Goal: Task Accomplishment & Management: Use online tool/utility

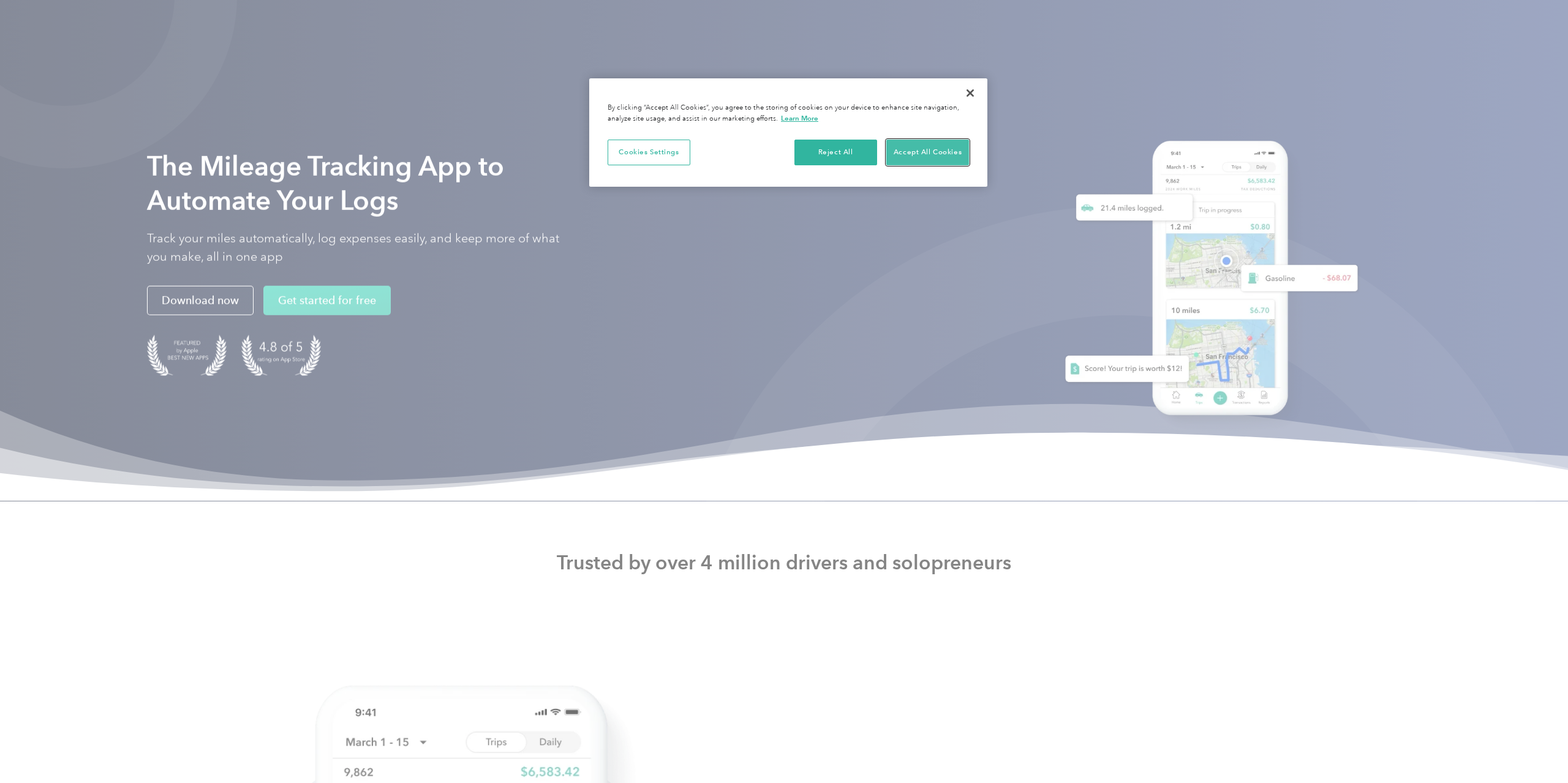
click at [898, 147] on button "Accept All Cookies" at bounding box center [927, 152] width 83 height 26
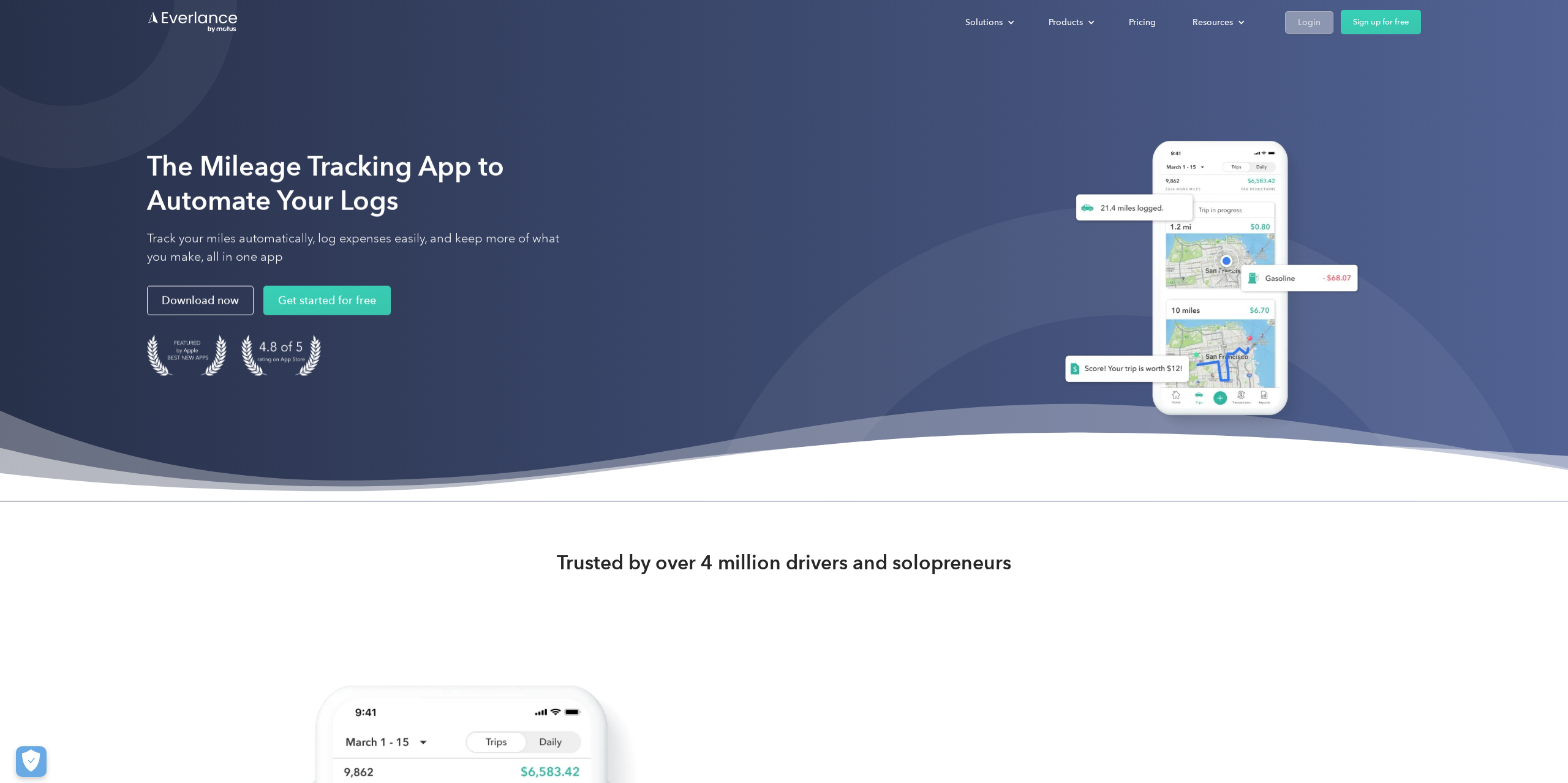
click at [1311, 16] on div "Login" at bounding box center [1309, 23] width 23 height 15
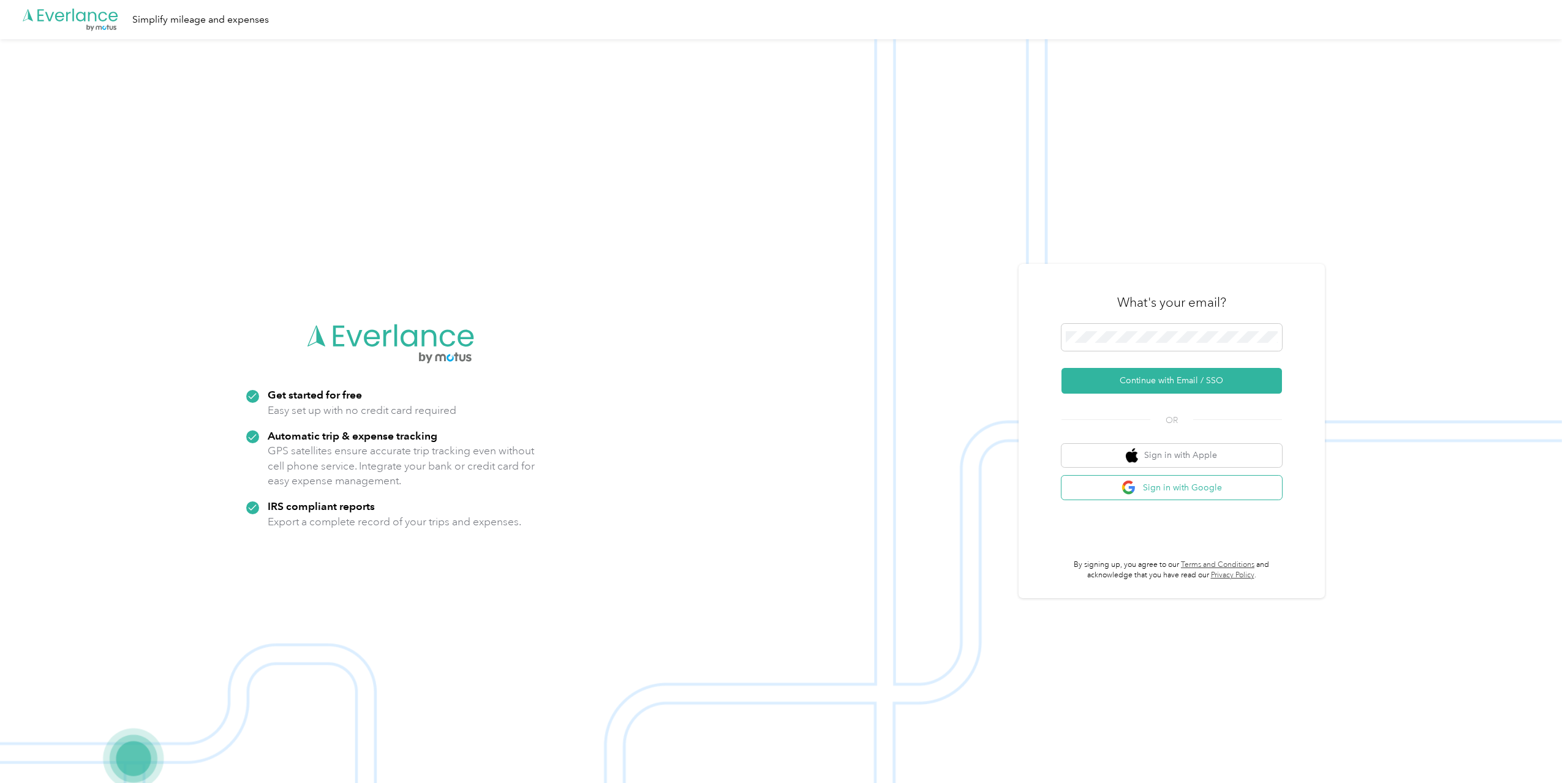
click at [1118, 497] on button "Sign in with Google" at bounding box center [1172, 487] width 221 height 24
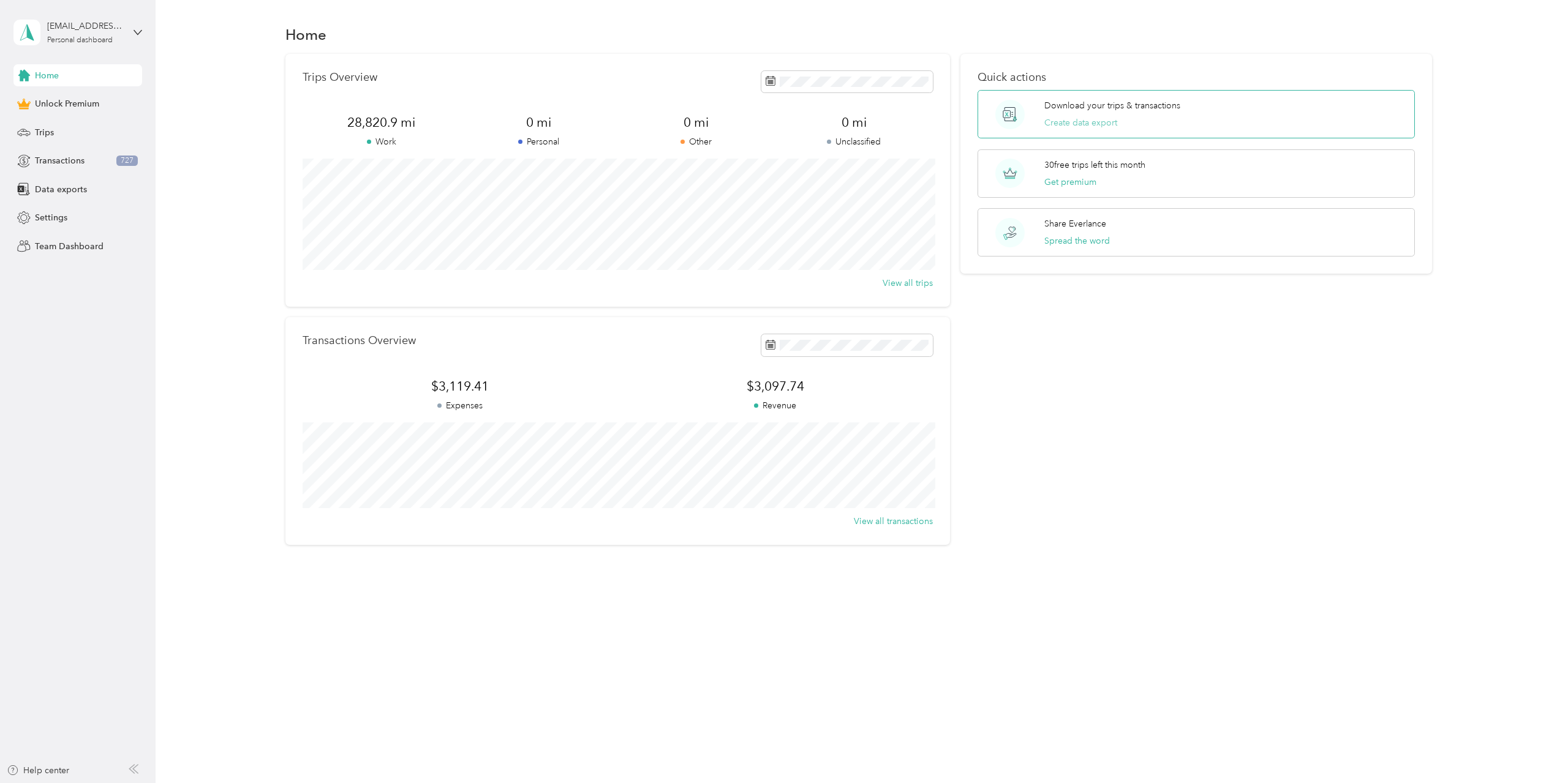
click at [1070, 123] on button "Create data export" at bounding box center [1080, 122] width 73 height 13
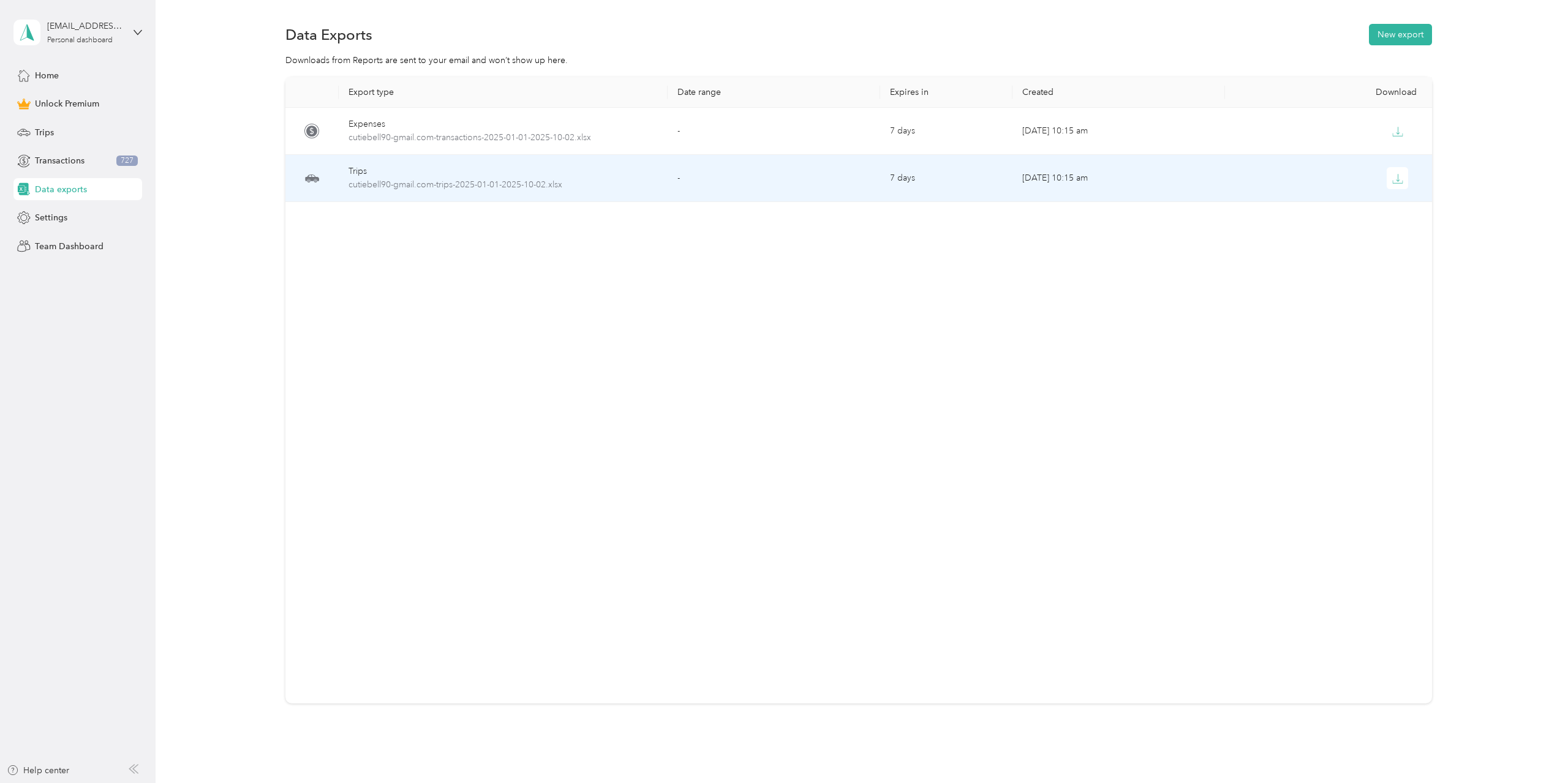
click at [1100, 181] on td "Oct 02, 2025, 10:15 am" at bounding box center [1118, 178] width 212 height 47
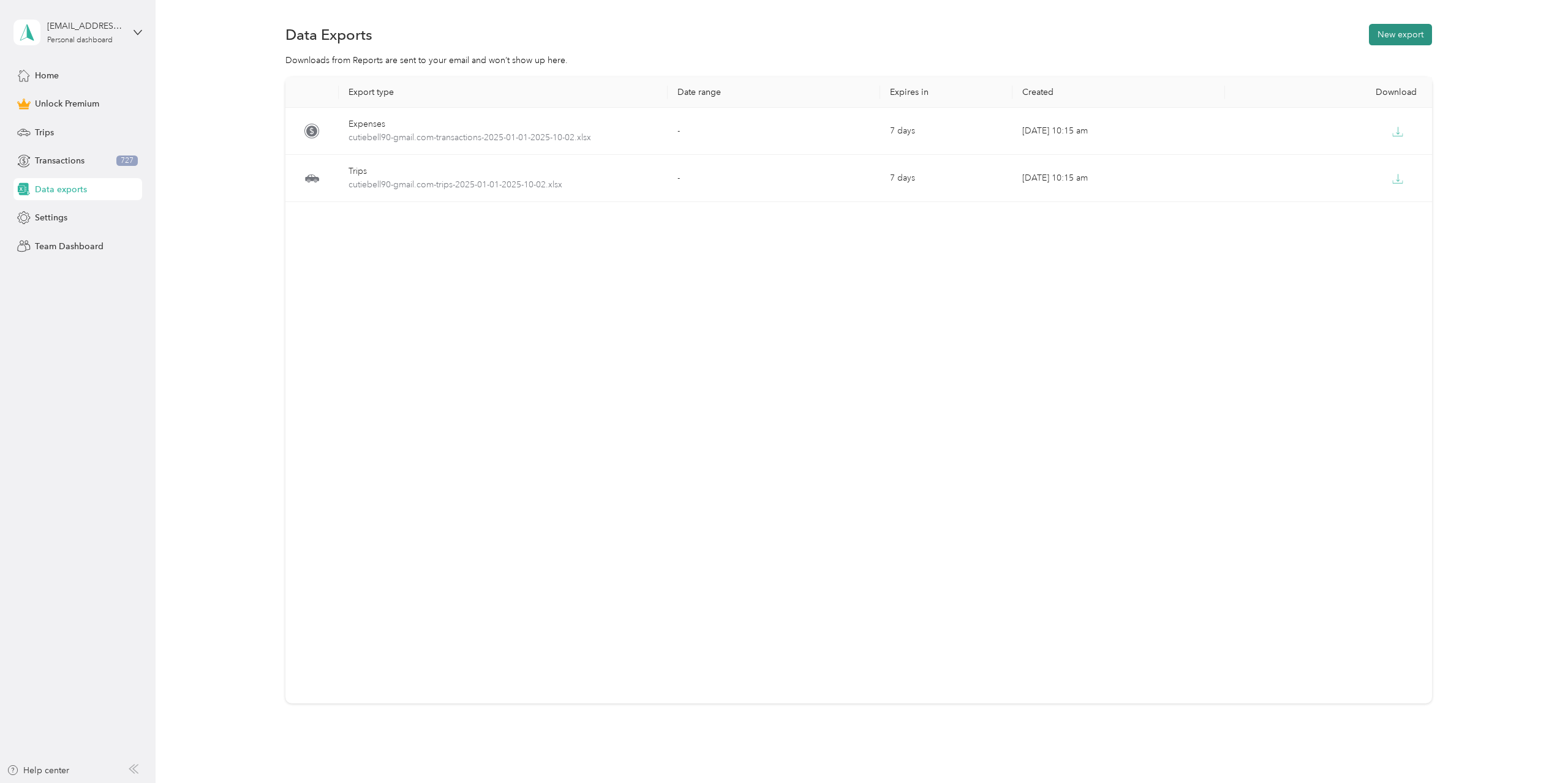
click at [1394, 38] on button "New export" at bounding box center [1400, 35] width 63 height 22
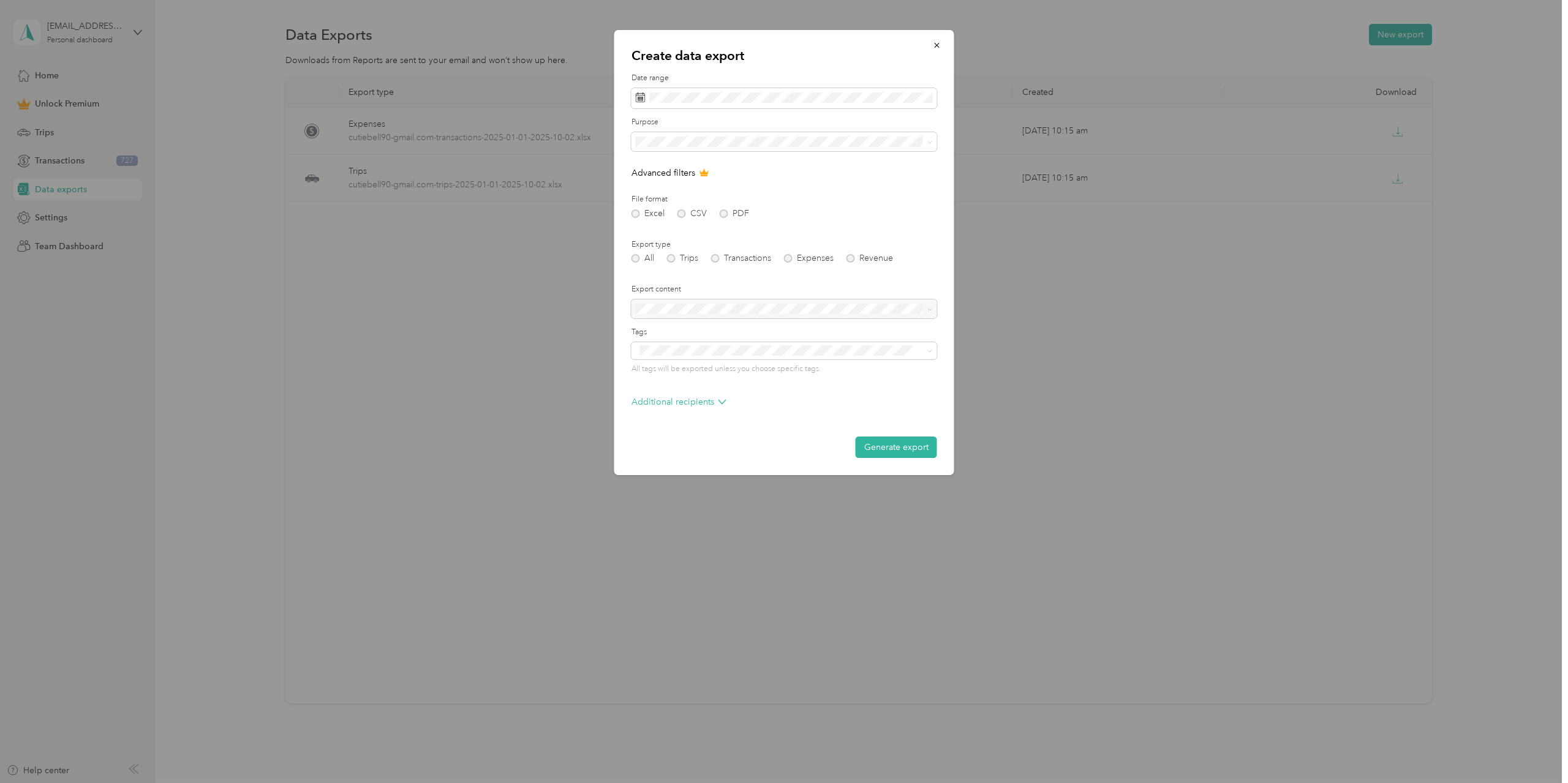
click at [924, 210] on div "Excel CSV PDF" at bounding box center [785, 214] width 306 height 8
click at [885, 449] on button "Generate export" at bounding box center [896, 448] width 81 height 22
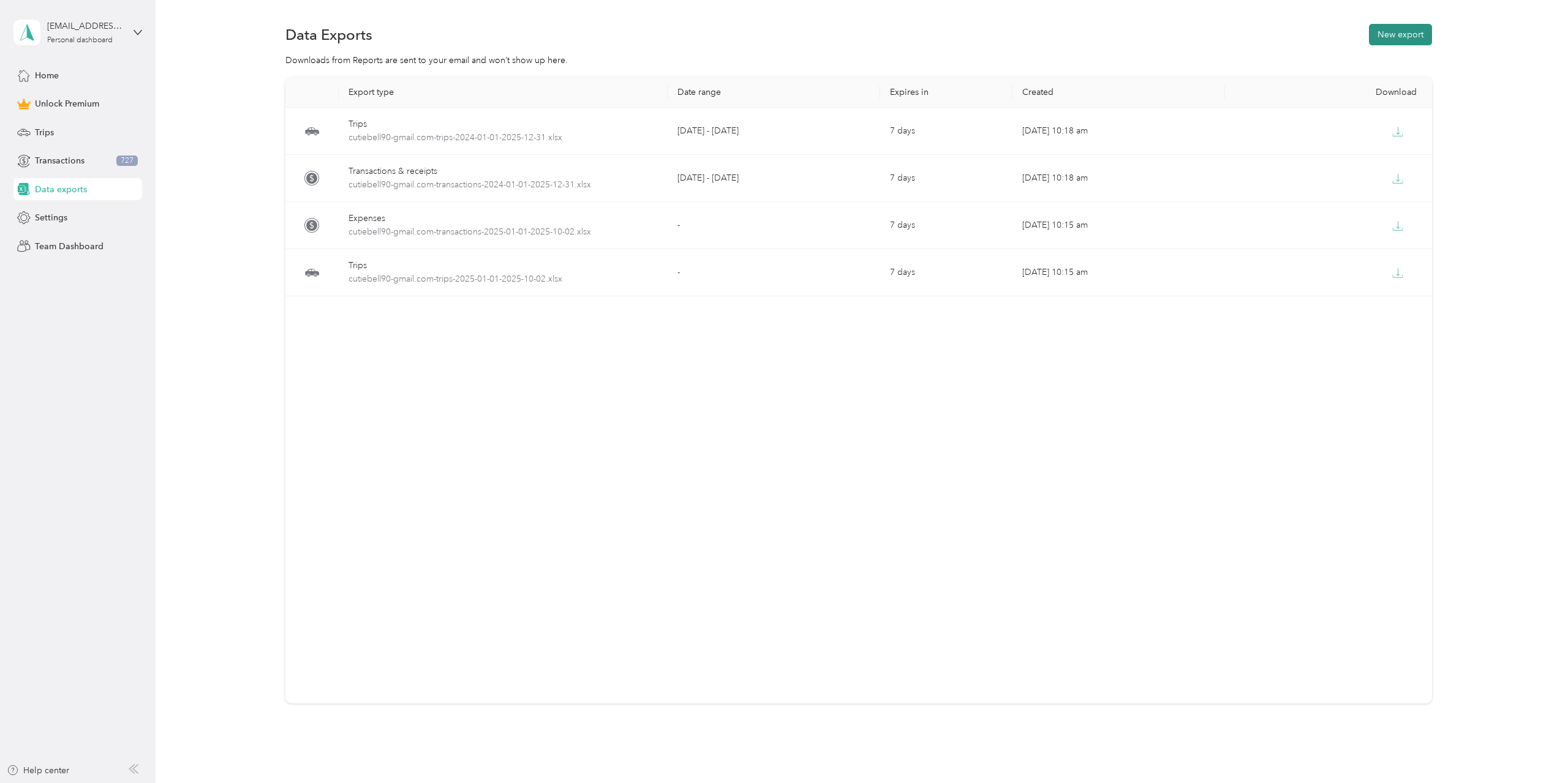
click at [1412, 31] on button "New export" at bounding box center [1400, 35] width 63 height 22
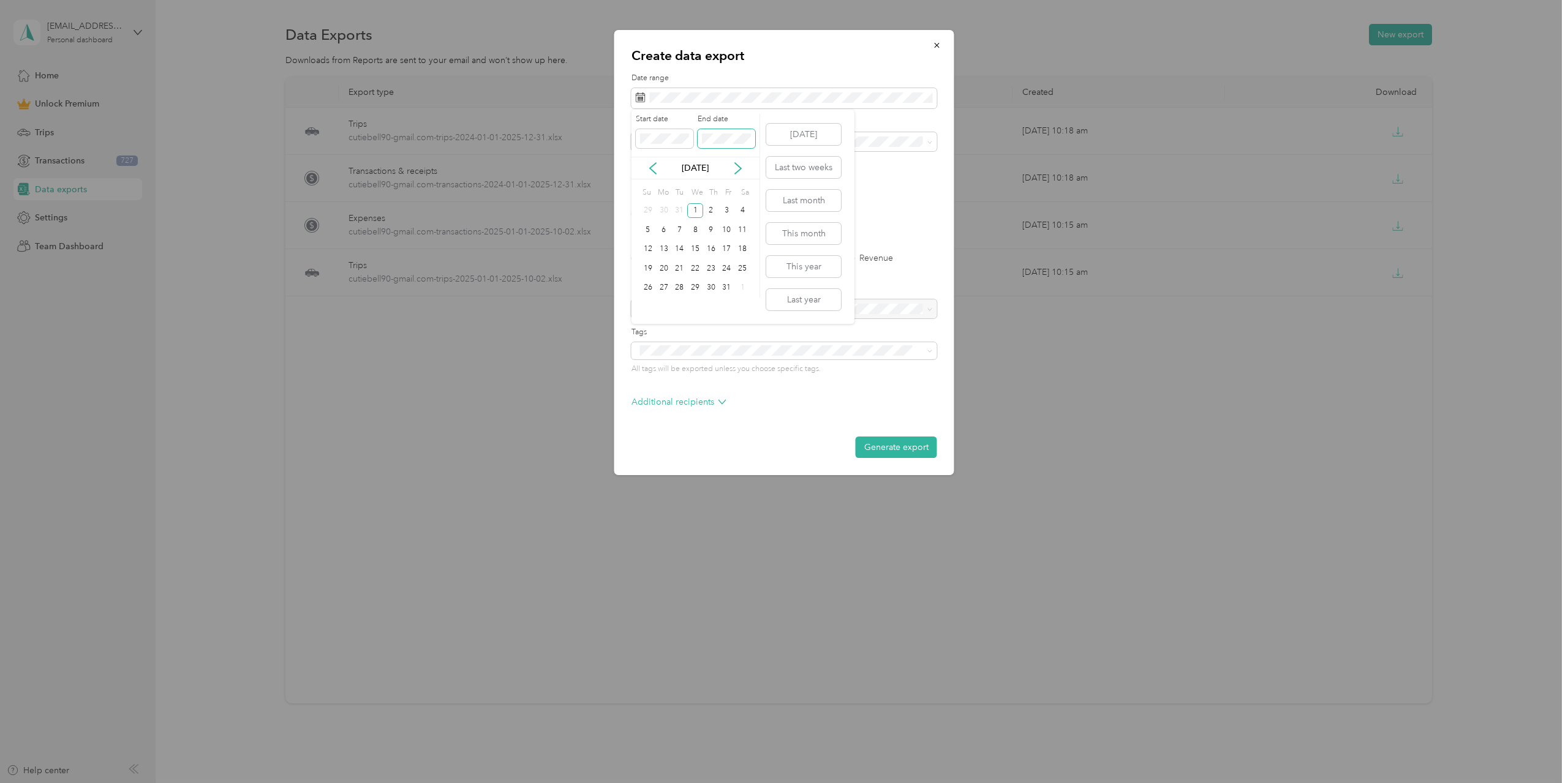
click at [714, 132] on span at bounding box center [726, 139] width 58 height 19
click at [721, 132] on span at bounding box center [726, 139] width 58 height 19
click at [886, 197] on label "File format" at bounding box center [785, 199] width 306 height 11
click at [781, 308] on div at bounding box center [785, 308] width 306 height 19
click at [920, 309] on div at bounding box center [785, 308] width 306 height 19
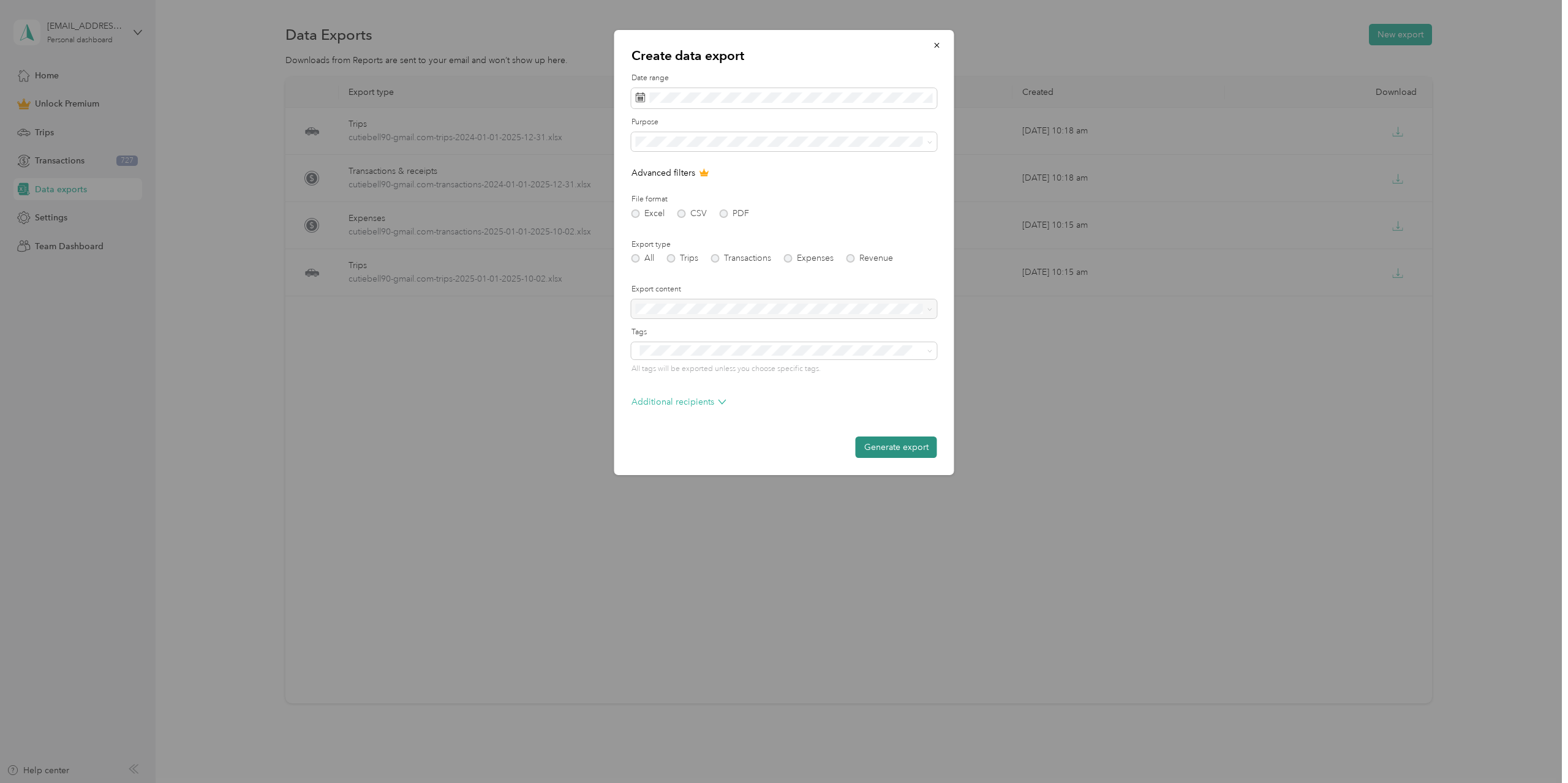
click at [886, 445] on button "Generate export" at bounding box center [896, 448] width 81 height 22
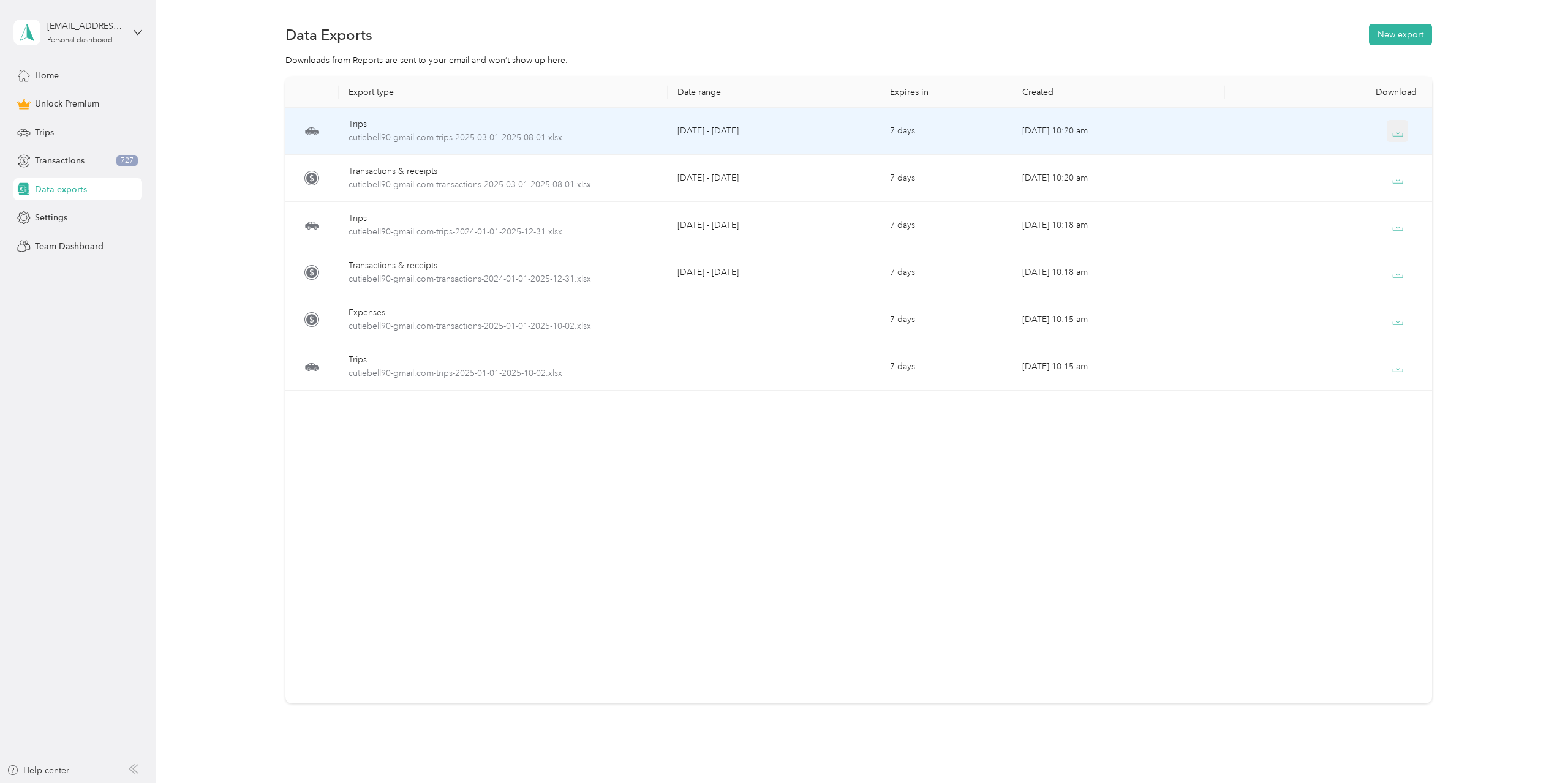
click at [1399, 127] on icon "button" at bounding box center [1397, 131] width 11 height 11
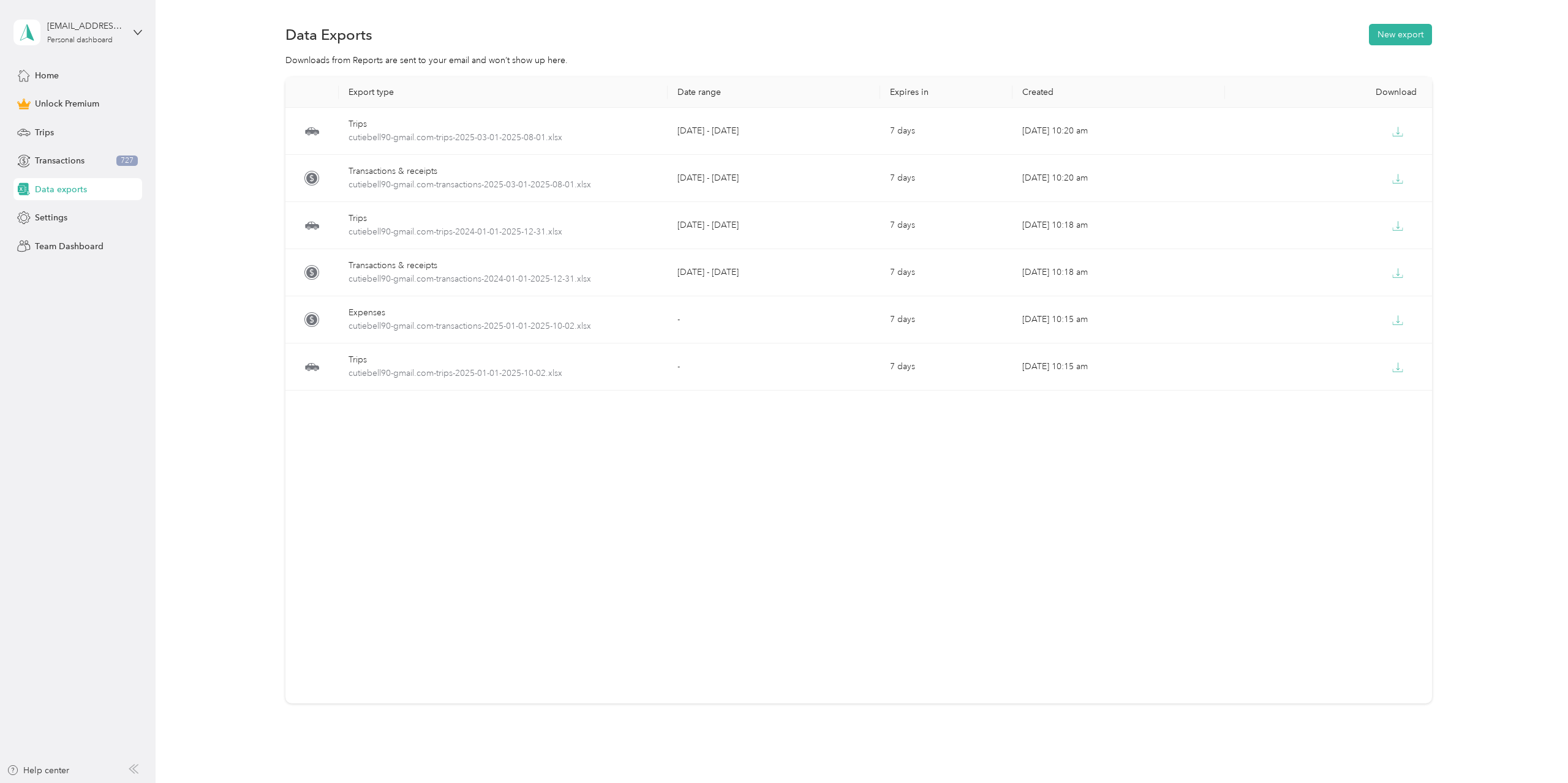
click at [1086, 31] on div "Data Exports New export" at bounding box center [859, 34] width 1147 height 26
click at [1413, 33] on button "New export" at bounding box center [1400, 35] width 63 height 22
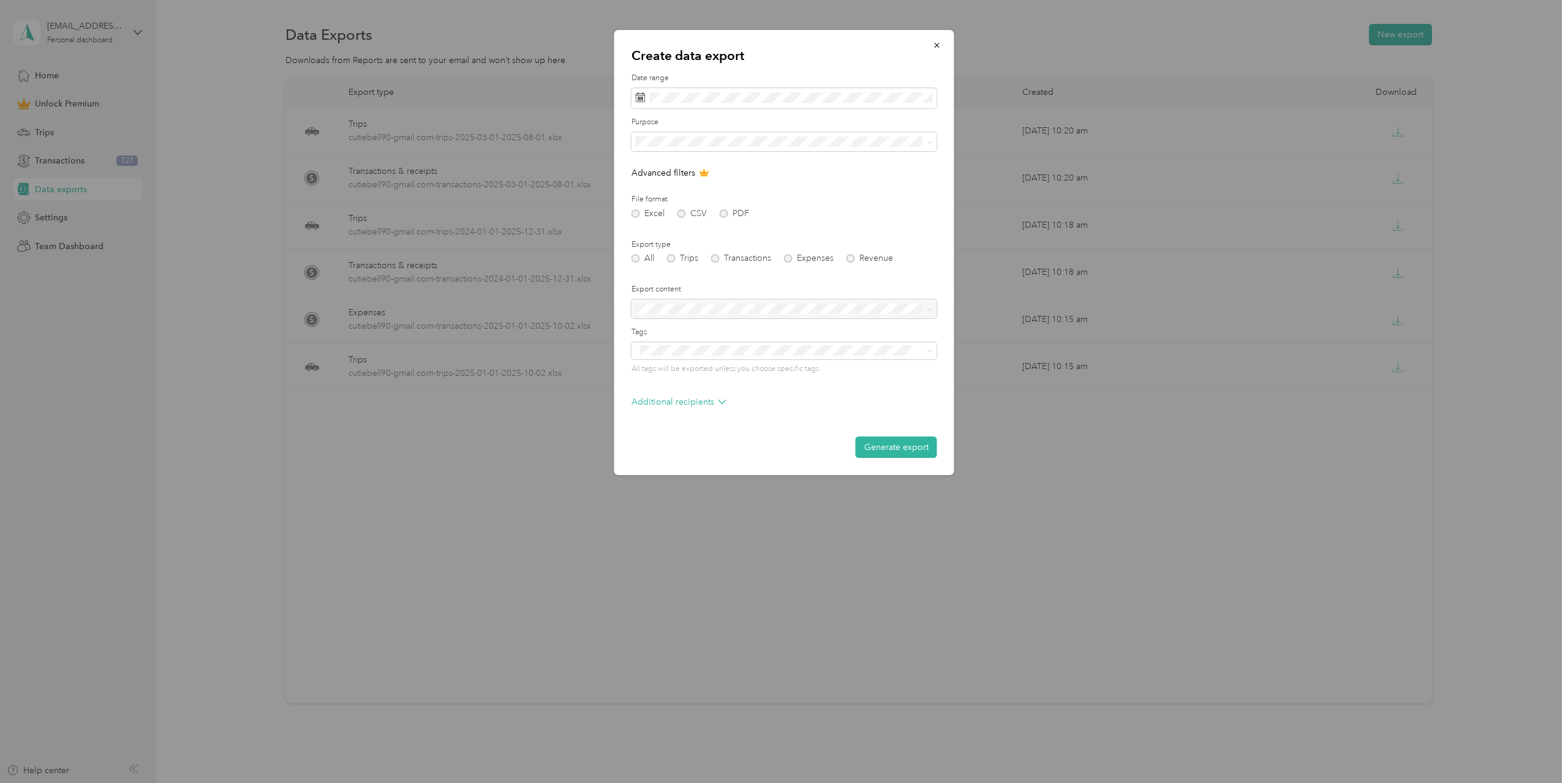
click at [924, 219] on form "Date range Purpose Advanced filters File format Excel CSV PDF Export type All T…" at bounding box center [785, 265] width 306 height 385
click at [893, 450] on button "Generate export" at bounding box center [896, 448] width 81 height 22
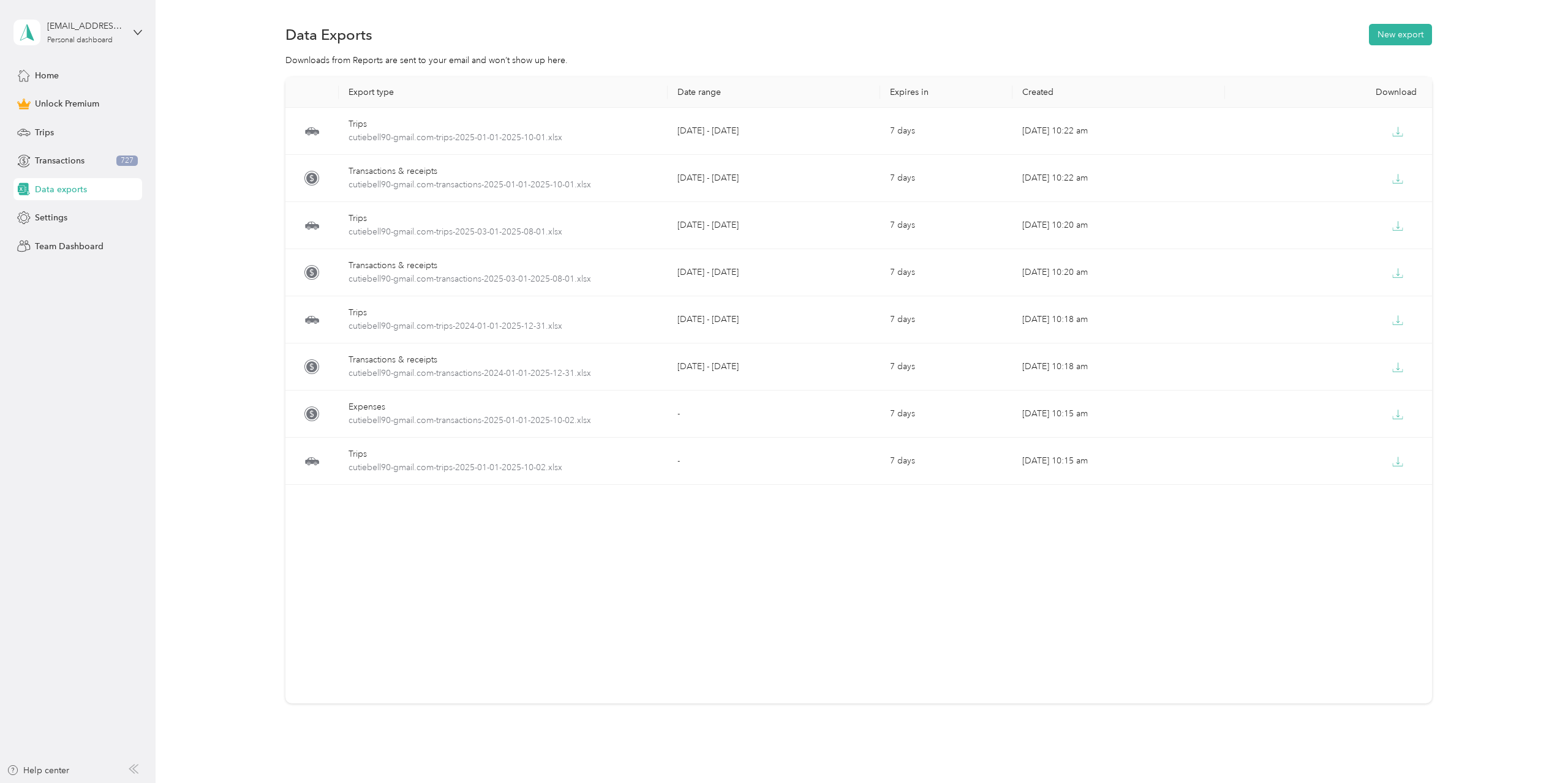
click at [1497, 136] on div "Export type Date range Expires in Created Download Trips cutiebell90-gmail.com-…" at bounding box center [858, 411] width 1377 height 669
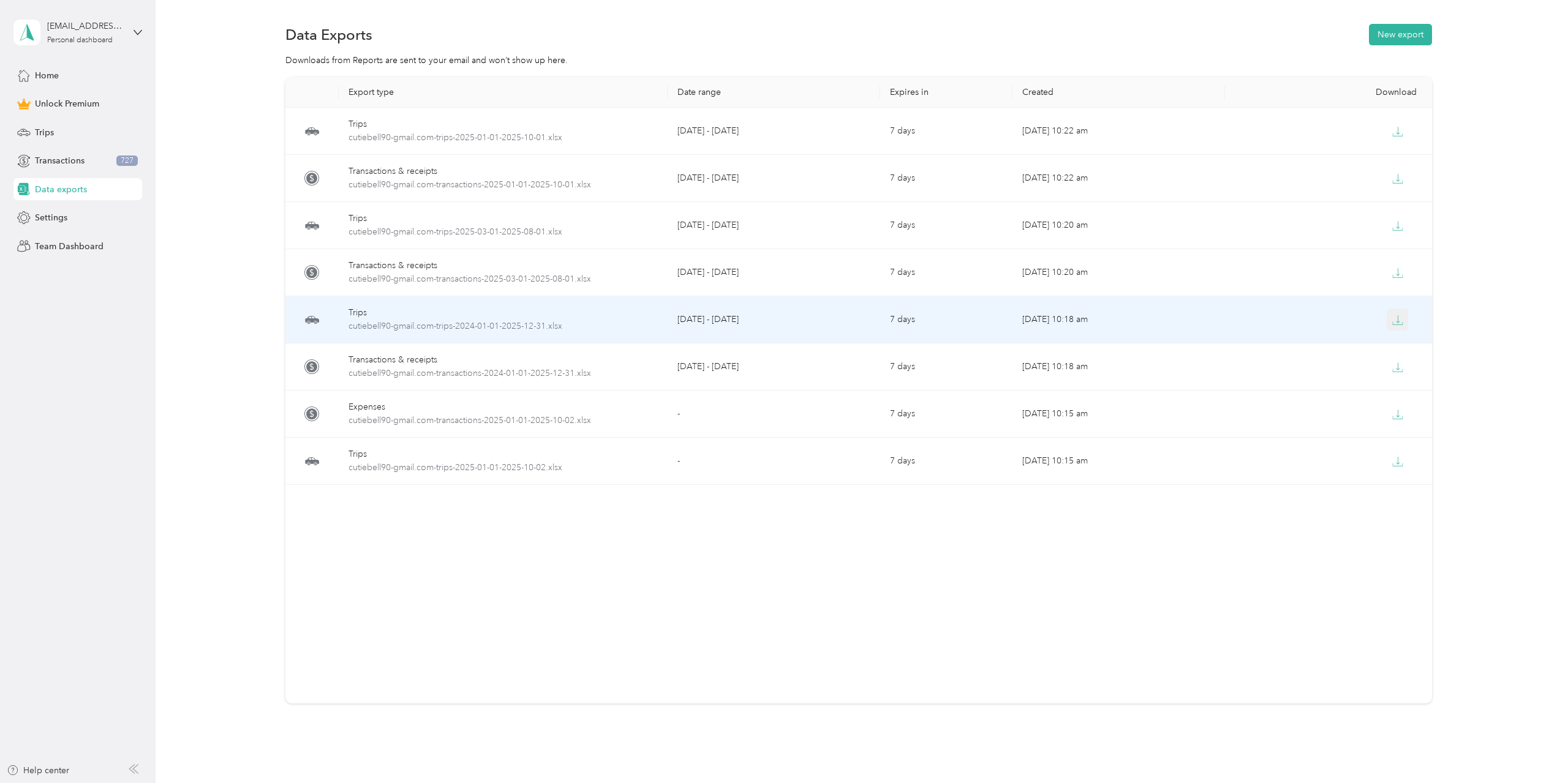
click at [1401, 318] on icon "button" at bounding box center [1397, 320] width 11 height 11
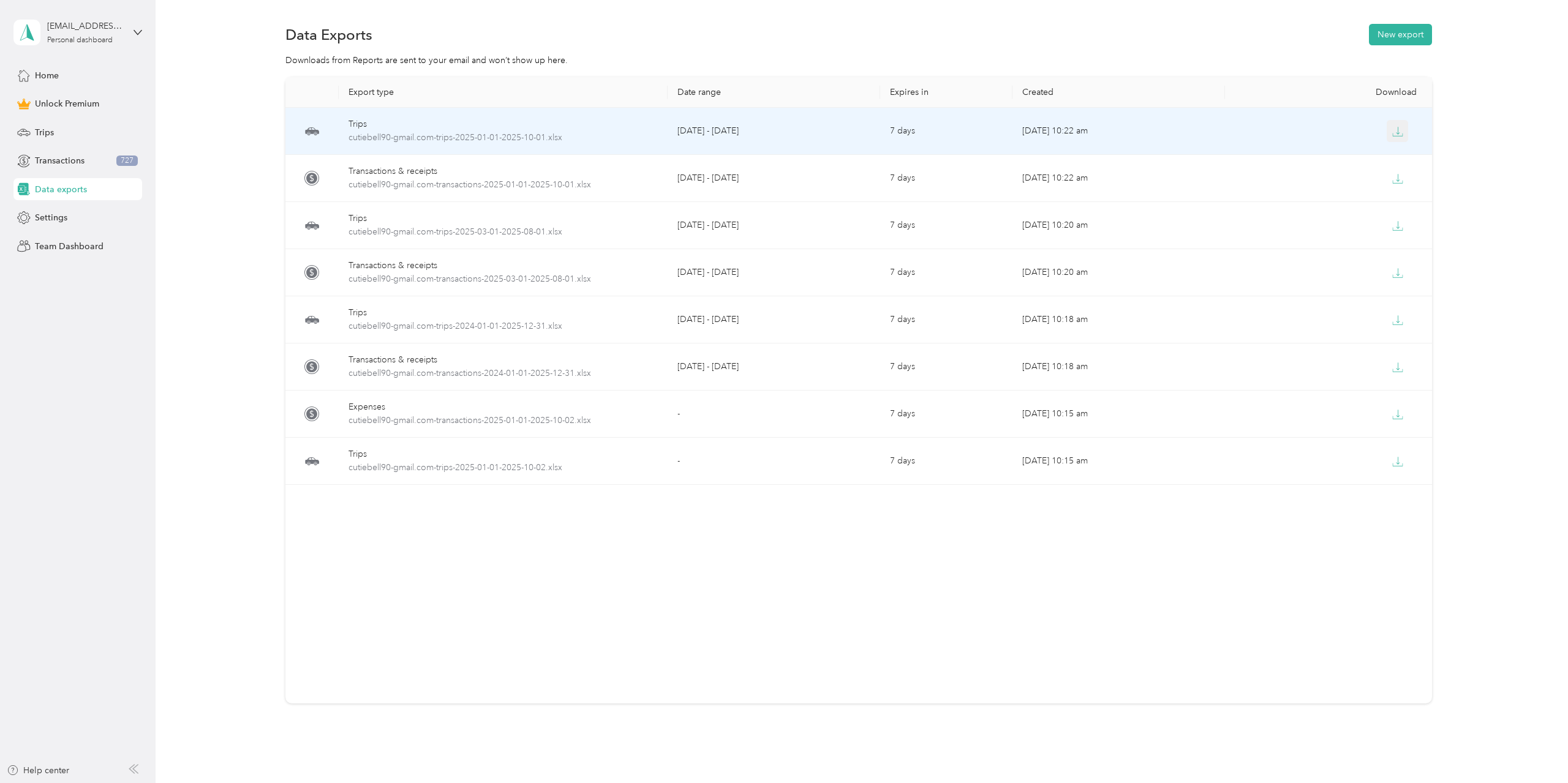
click at [1392, 132] on button "button" at bounding box center [1397, 131] width 22 height 22
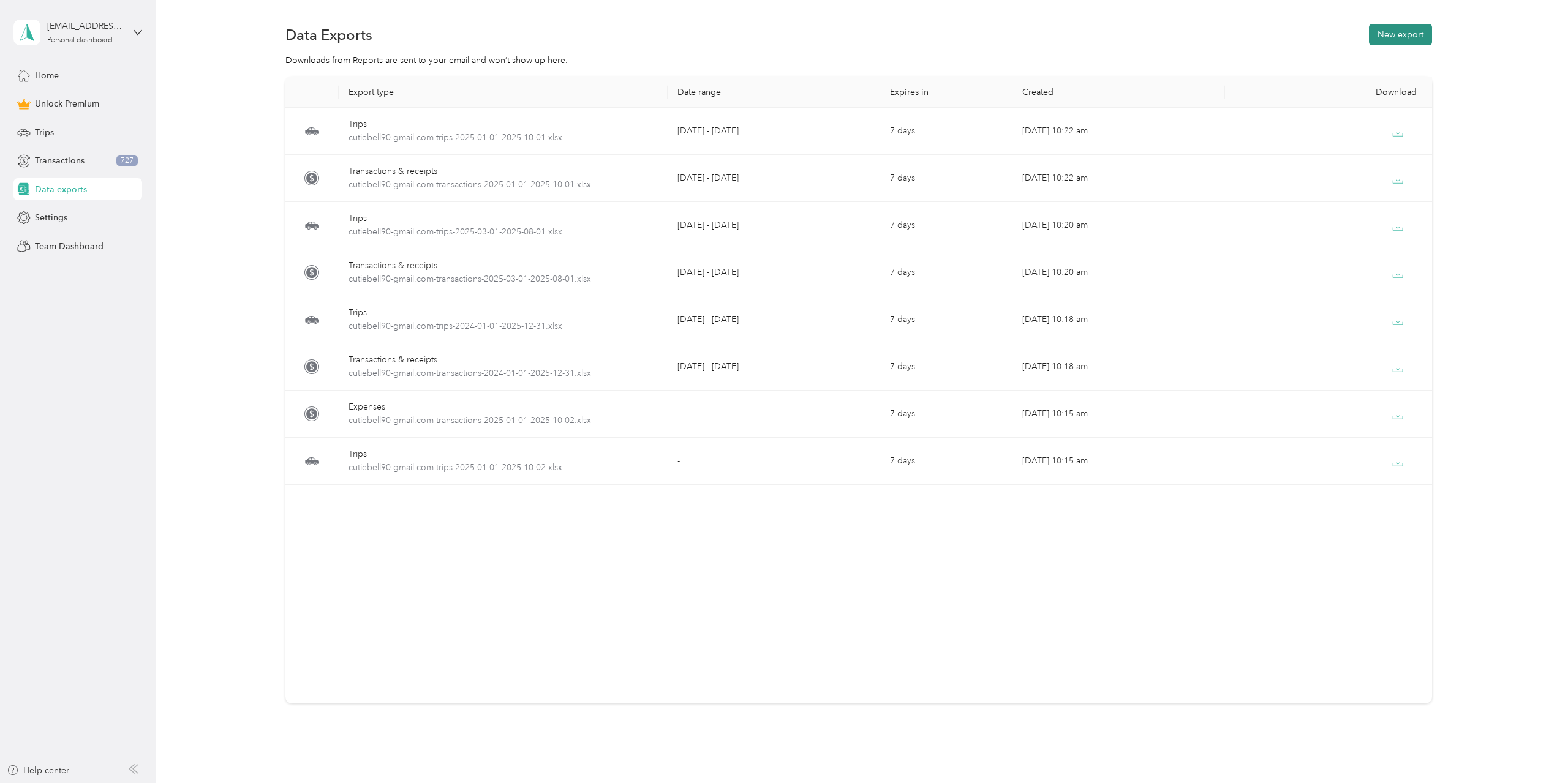
click at [1432, 37] on button "New export" at bounding box center [1400, 35] width 63 height 22
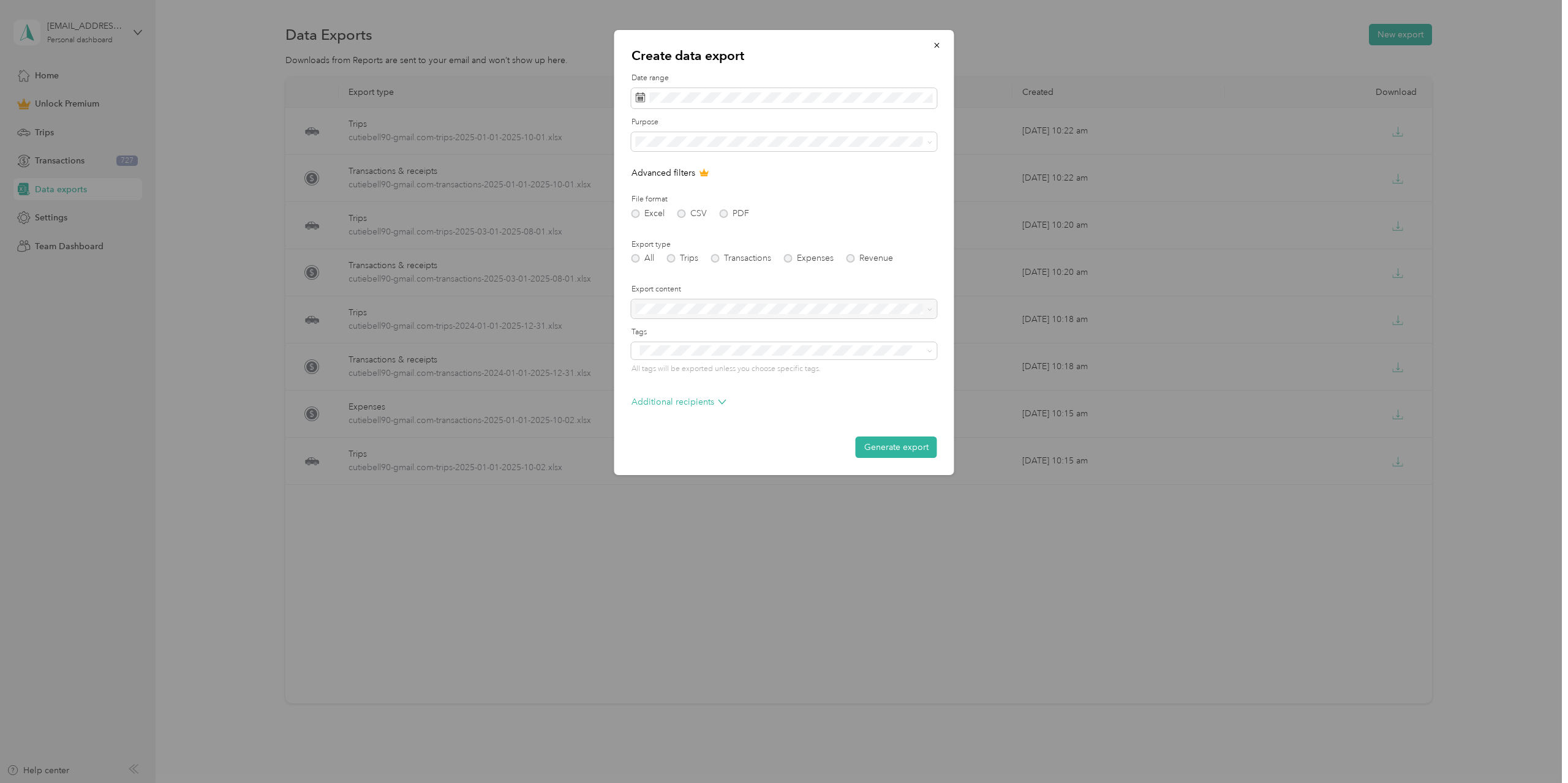
click at [883, 216] on div "Excel CSV PDF" at bounding box center [785, 214] width 306 height 8
click at [885, 450] on button "Generate export" at bounding box center [896, 448] width 81 height 22
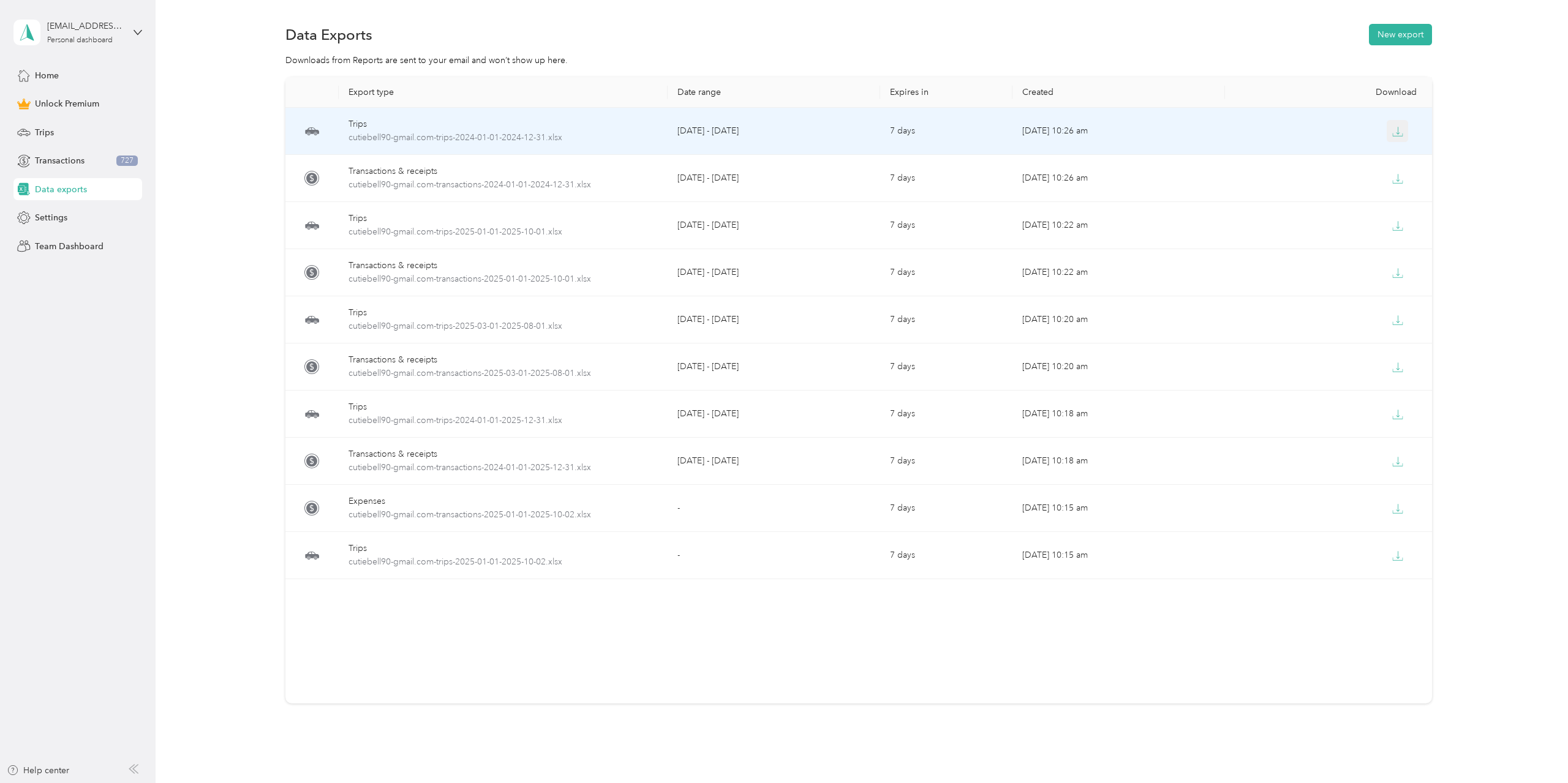
click at [1403, 134] on icon "button" at bounding box center [1397, 131] width 11 height 11
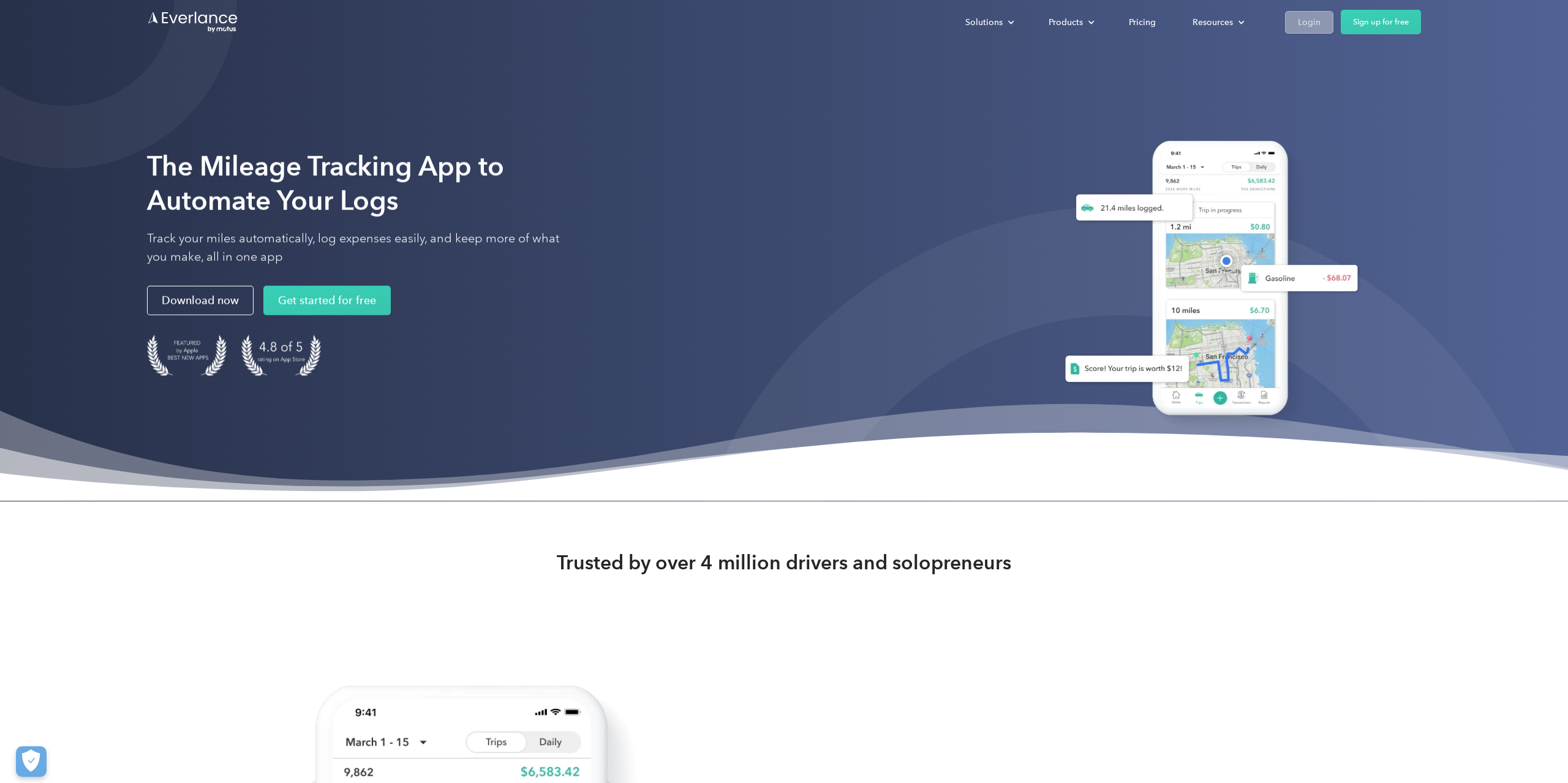
click at [1320, 18] on div "Login" at bounding box center [1309, 23] width 23 height 15
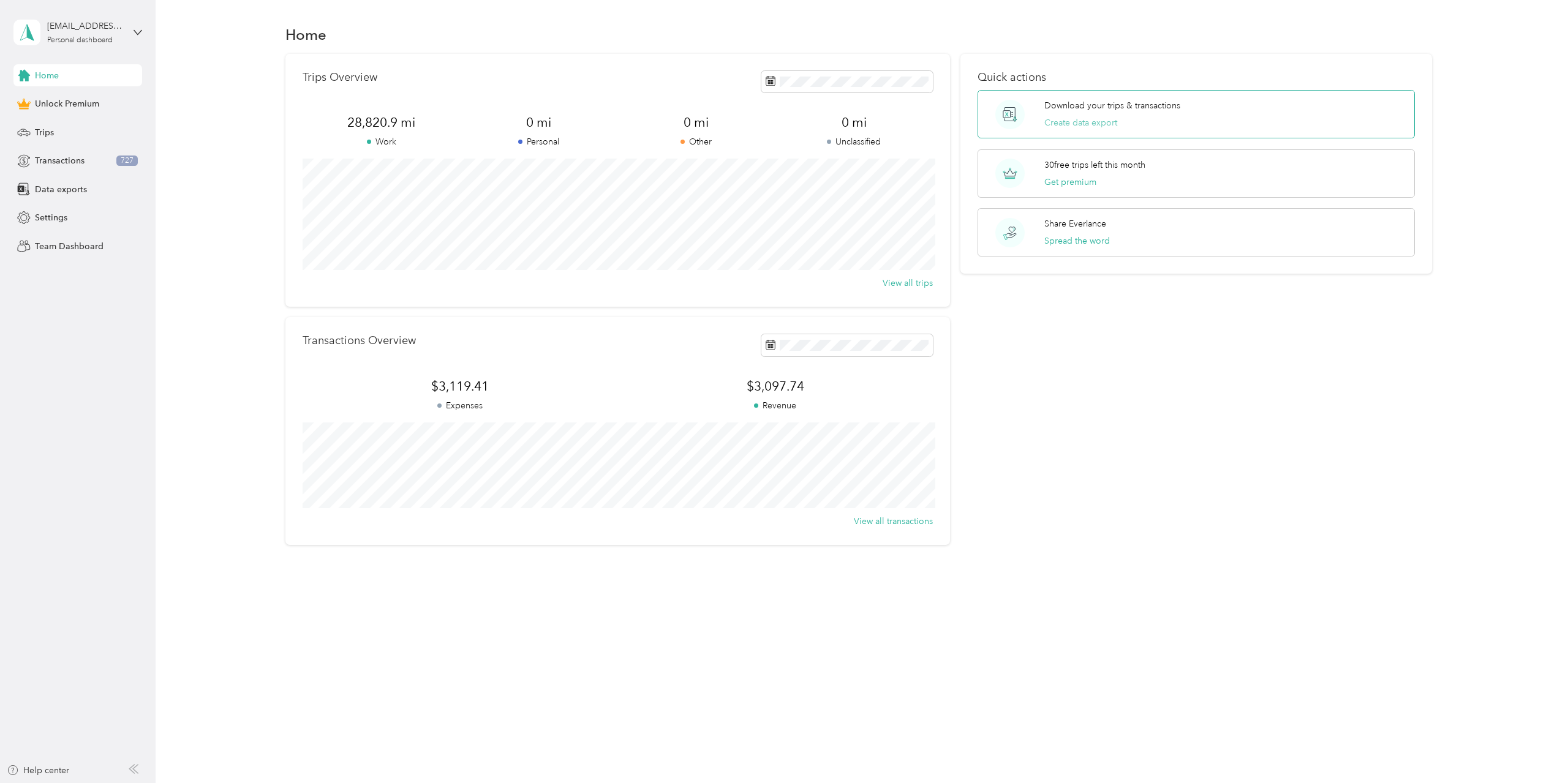
click at [1100, 118] on button "Create data export" at bounding box center [1080, 122] width 73 height 13
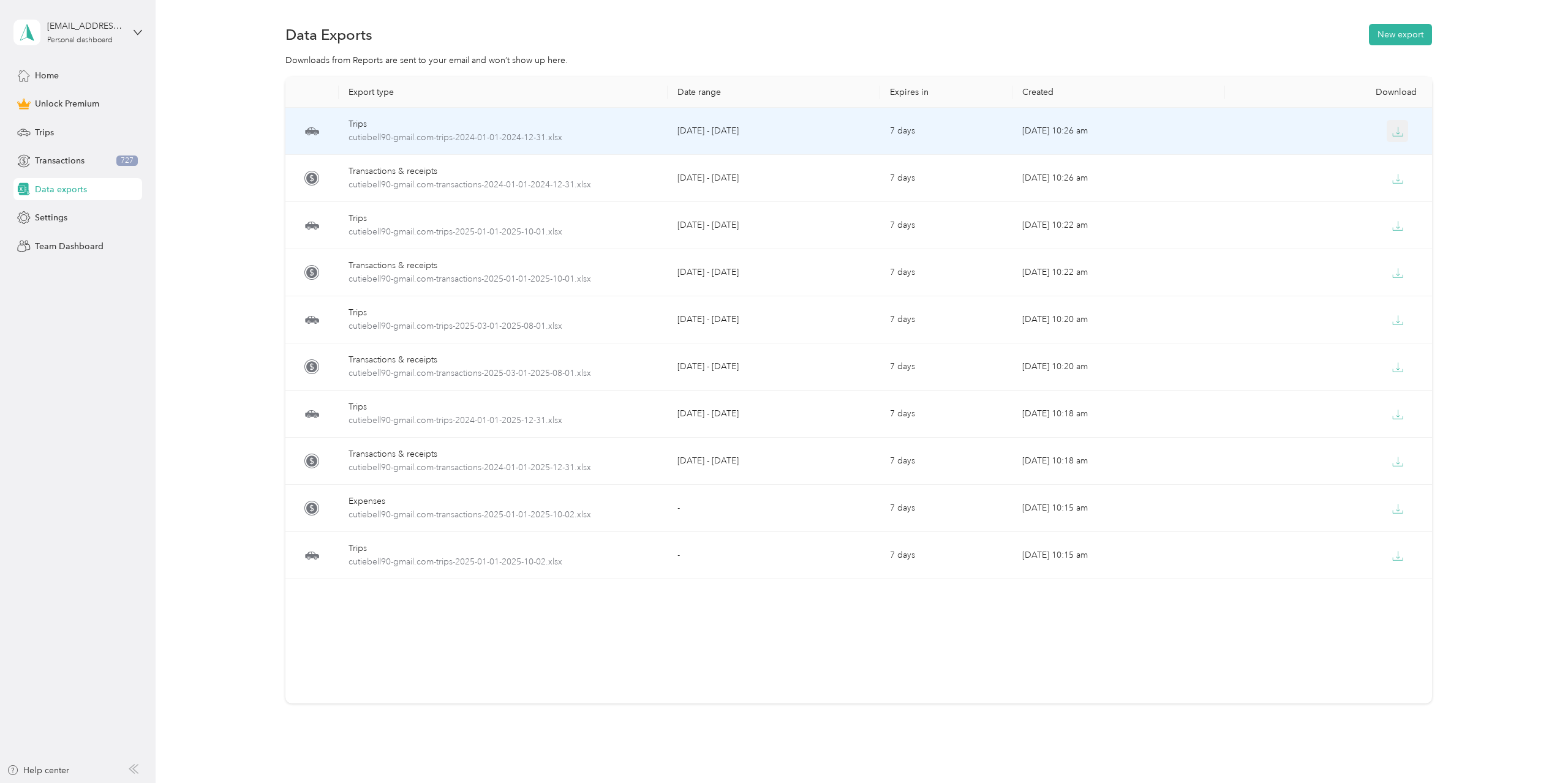
click at [1399, 132] on icon "button" at bounding box center [1397, 131] width 11 height 11
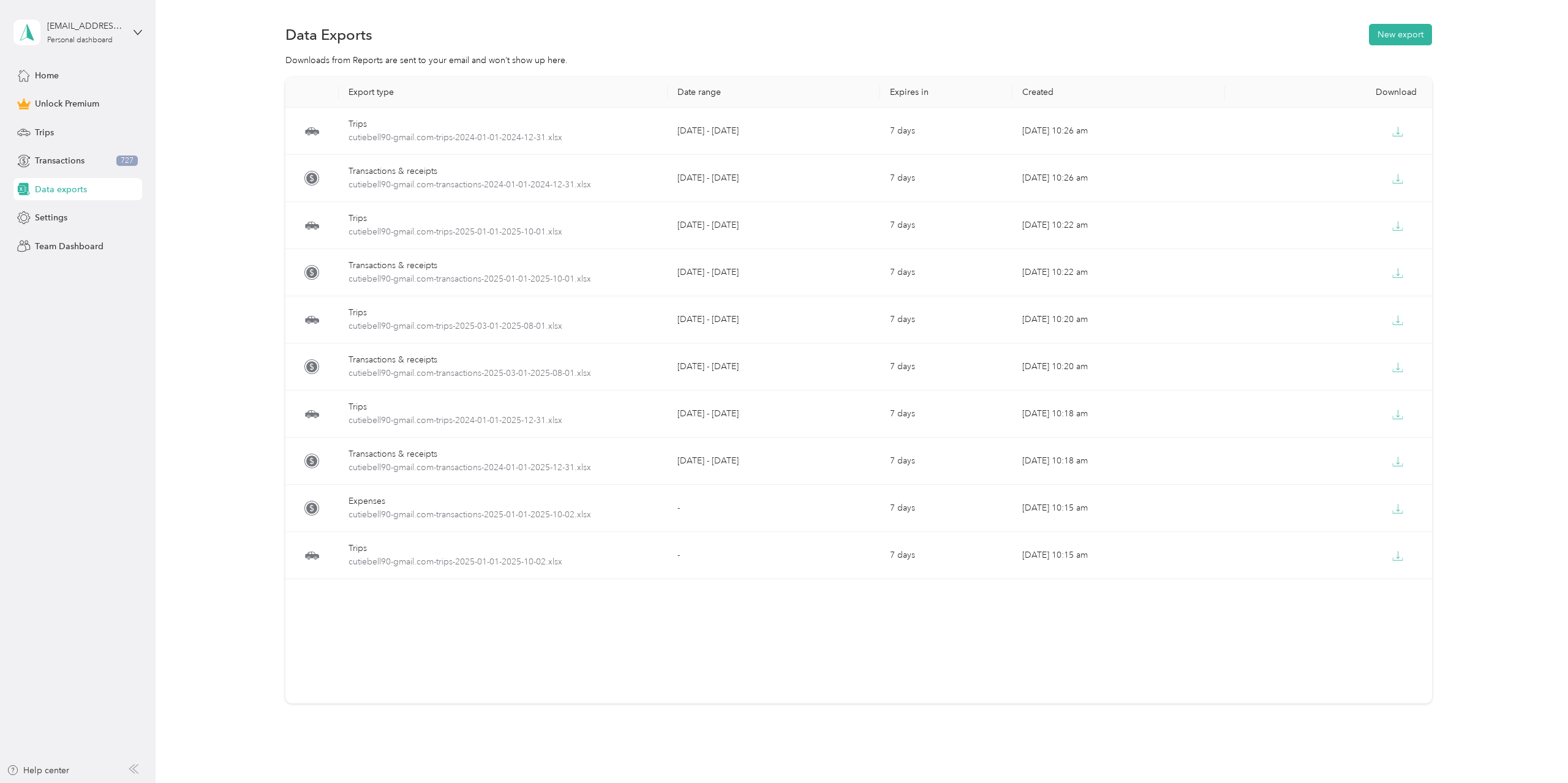
click at [245, 412] on div "Export type Date range Expires in Created Download Trips cutiebell90-gmail.com-…" at bounding box center [858, 411] width 1377 height 669
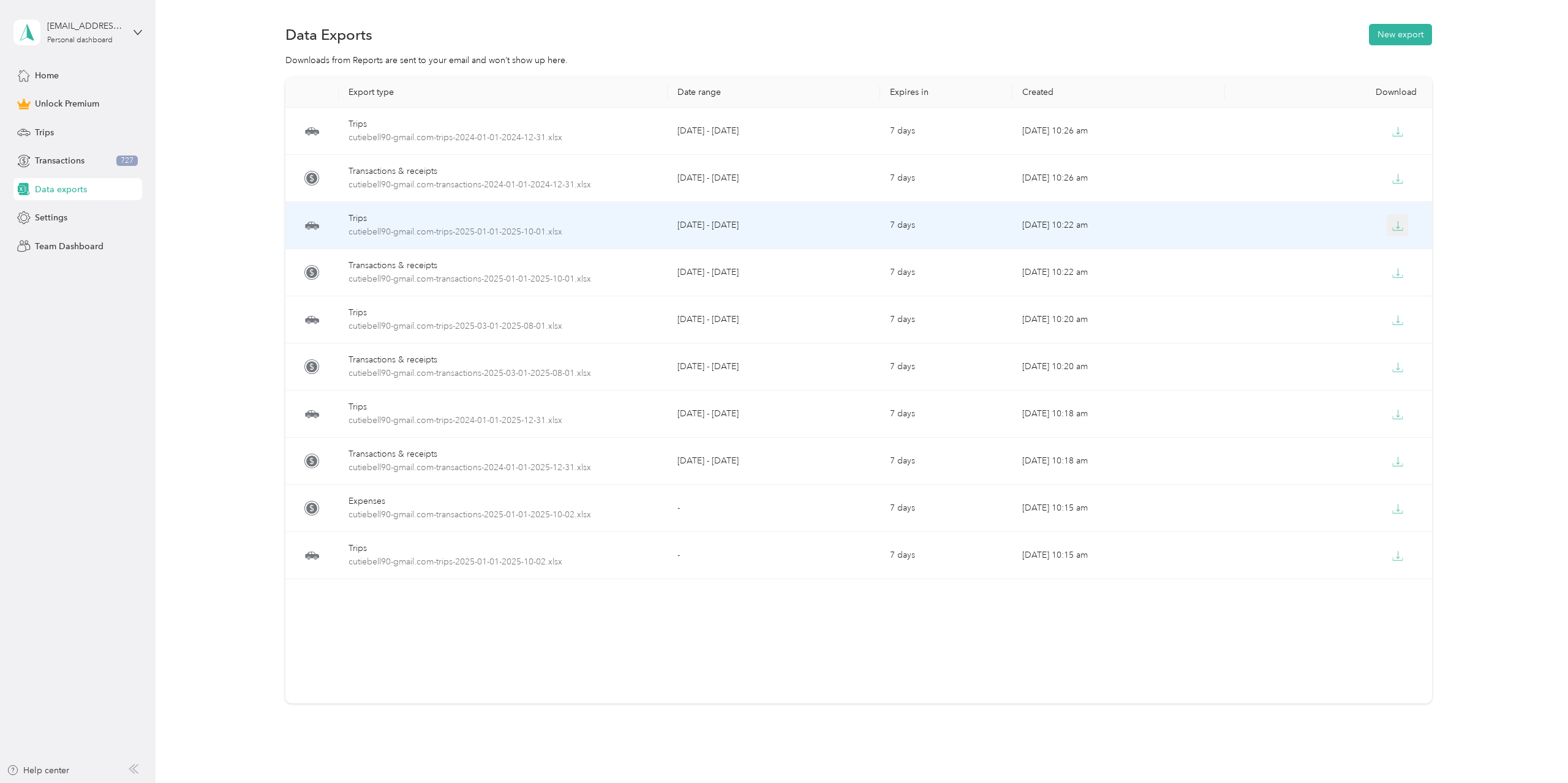
click at [1402, 231] on icon "button" at bounding box center [1397, 229] width 10 height 3
